Goal: Find specific page/section

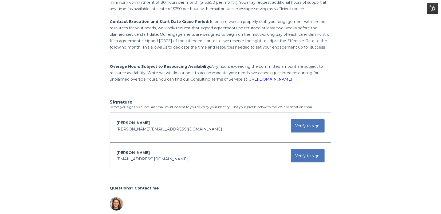
scroll to position [668, 0]
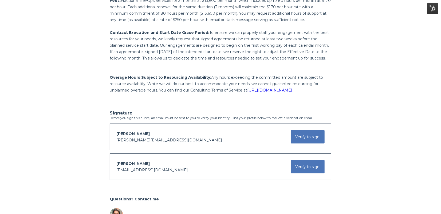
click at [286, 93] on span "https://www.leanlayer.com/terms-of-service-consulting" at bounding box center [269, 90] width 45 height 5
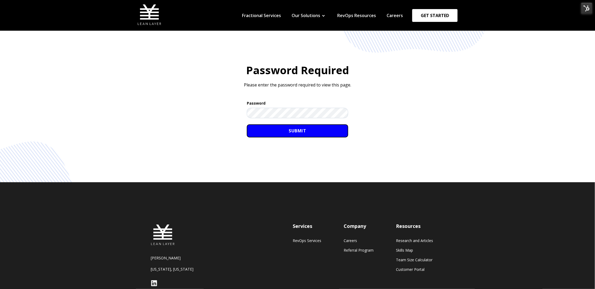
click at [300, 137] on input "SUBMIT" at bounding box center [297, 130] width 101 height 13
